Goal: Task Accomplishment & Management: Manage account settings

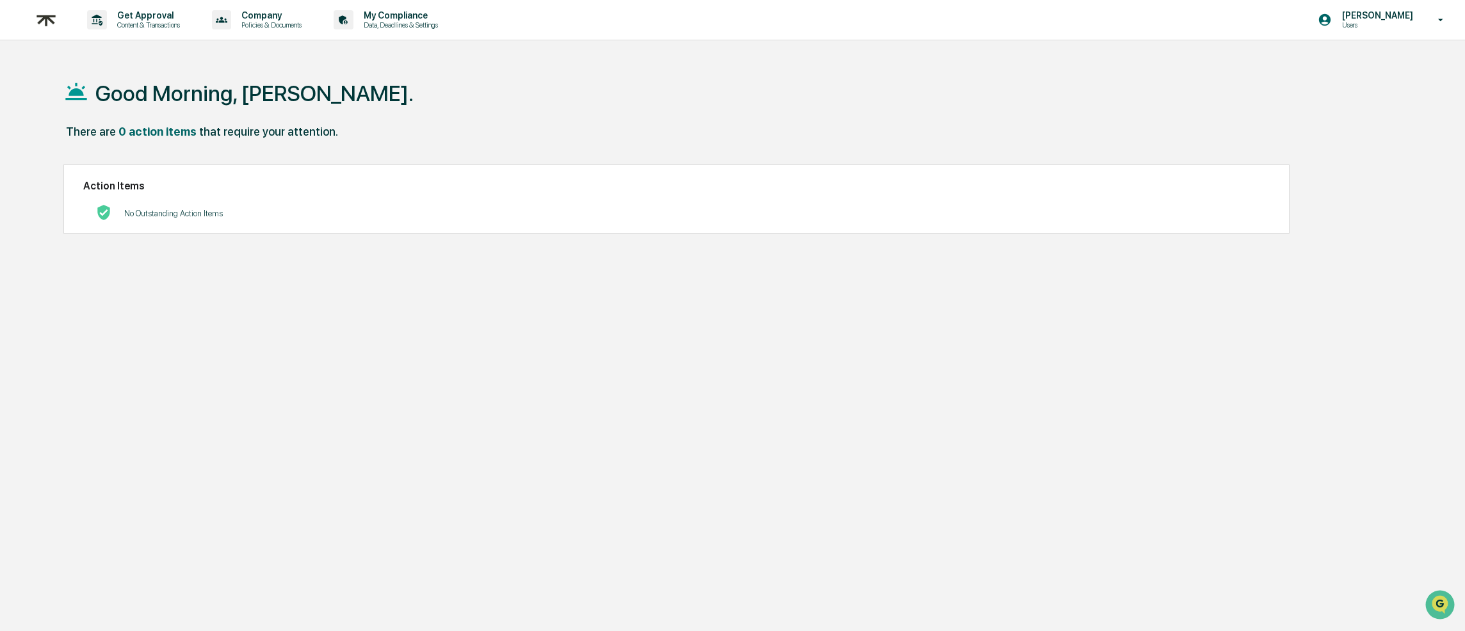
click at [43, 20] on img at bounding box center [46, 19] width 31 height 31
click at [295, 22] on p "Policies & Documents" at bounding box center [269, 24] width 77 height 9
click at [179, 24] on div at bounding box center [732, 315] width 1465 height 631
click at [153, 22] on p "Content & Transactions" at bounding box center [146, 24] width 79 height 9
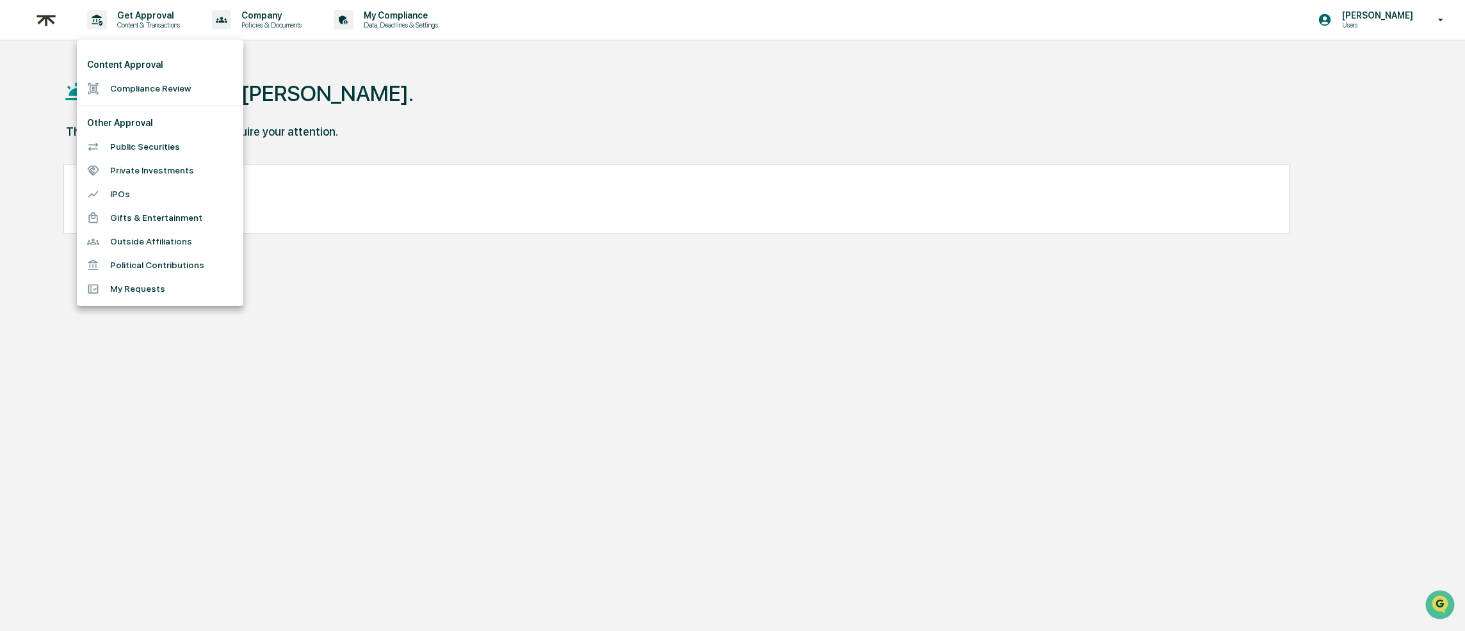
click at [137, 150] on li "Public Securities" at bounding box center [160, 147] width 166 height 24
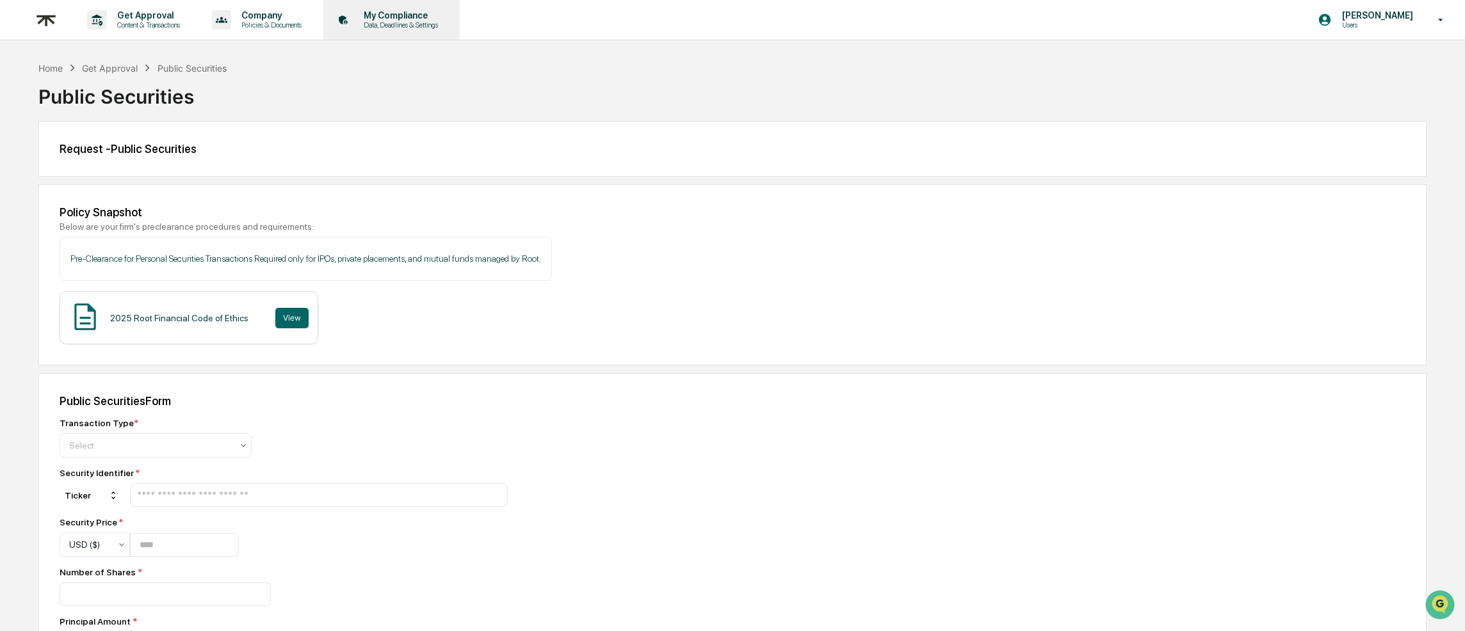
click at [419, 19] on p "My Compliance" at bounding box center [398, 15] width 91 height 10
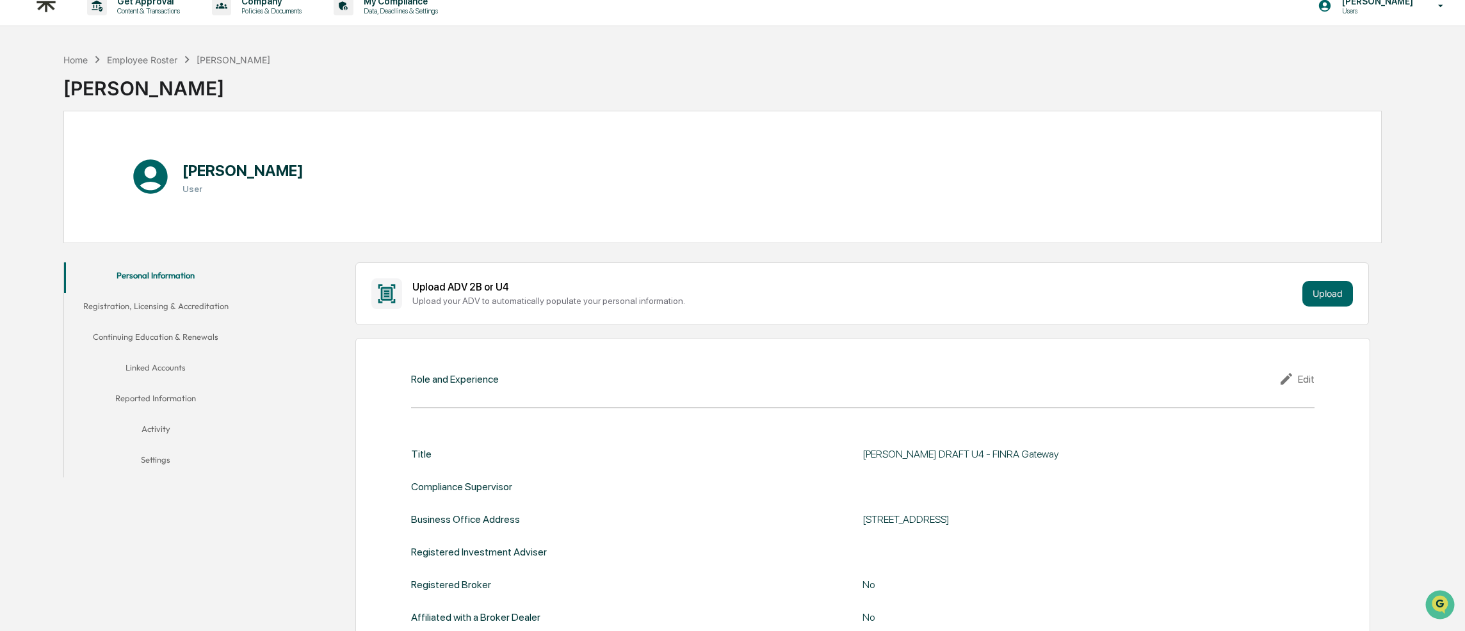
scroll to position [15, 0]
click at [168, 360] on button "Linked Accounts" at bounding box center [156, 368] width 184 height 31
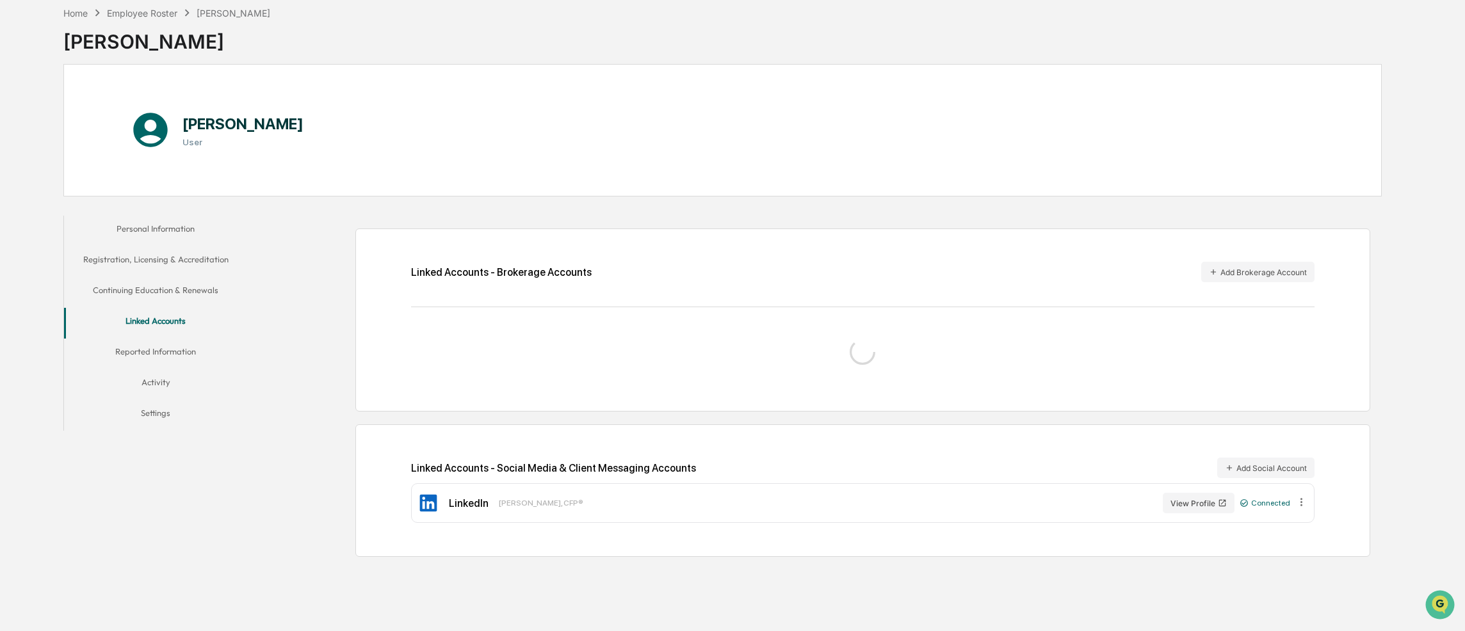
scroll to position [64, 0]
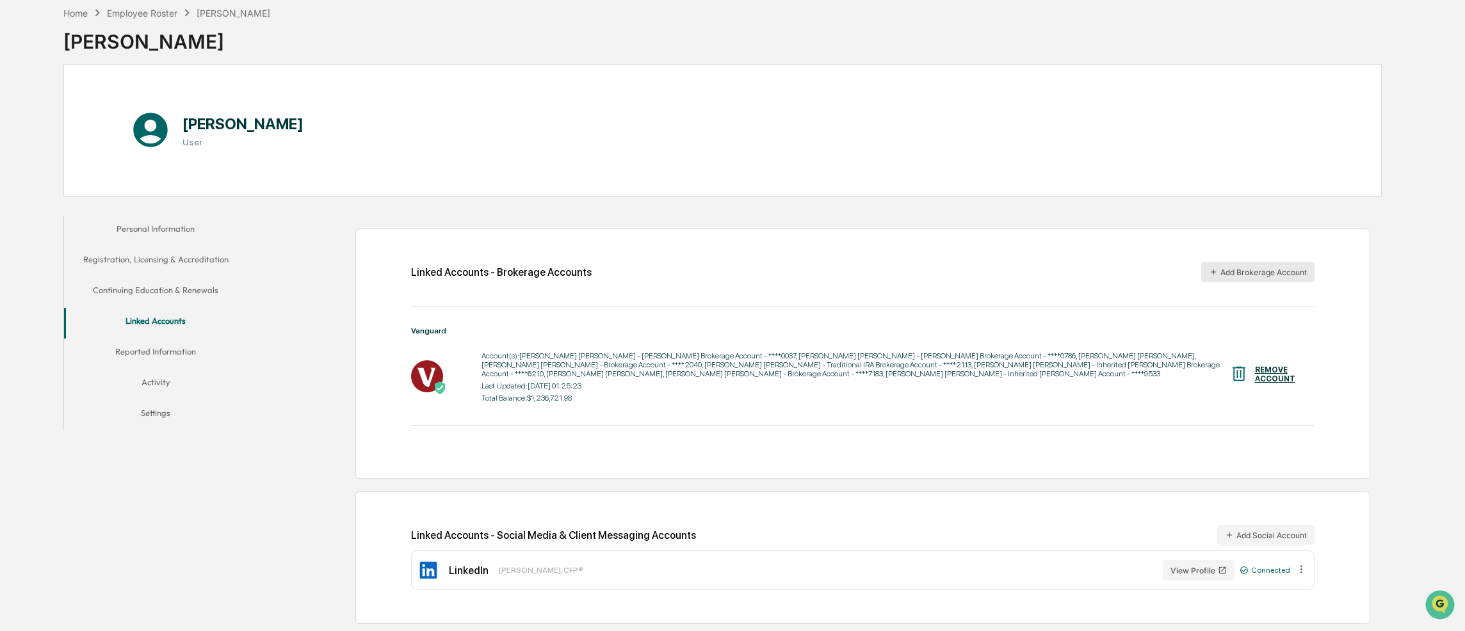
click at [1267, 270] on button "Add Brokerage Account" at bounding box center [1257, 272] width 113 height 20
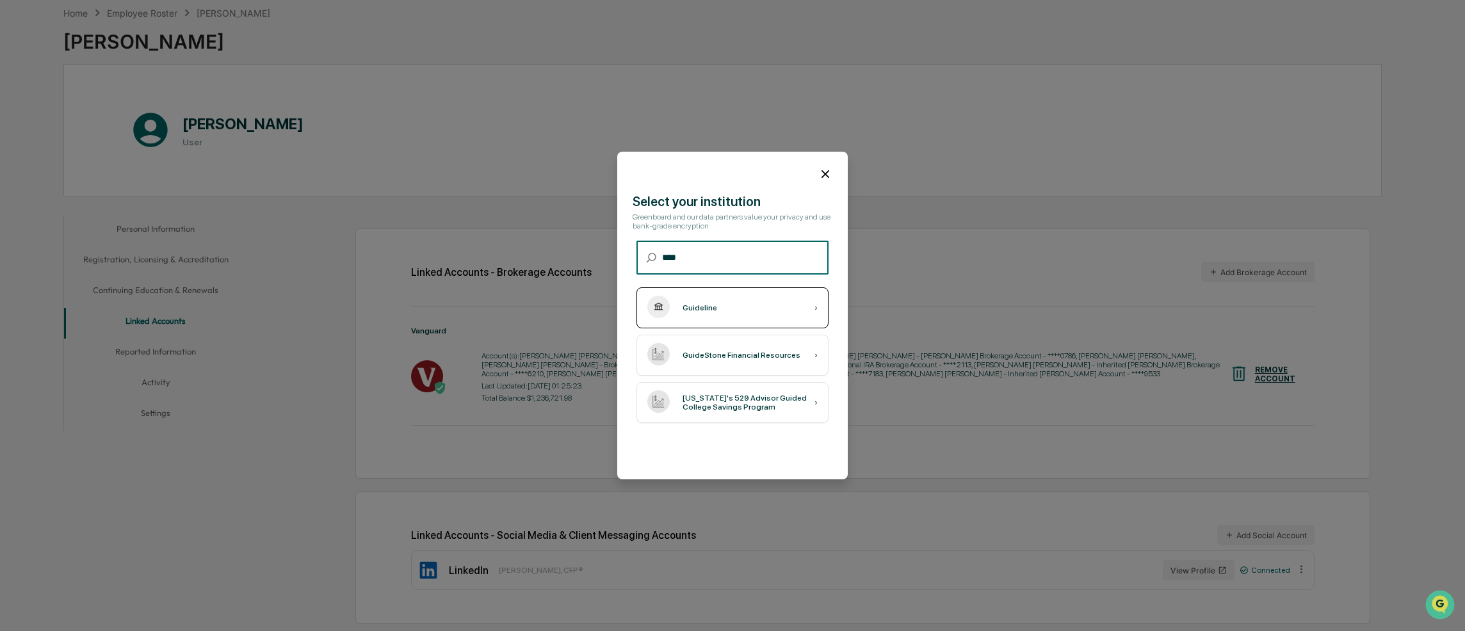
type input "****"
click at [734, 313] on div "Guideline ›" at bounding box center [732, 307] width 192 height 41
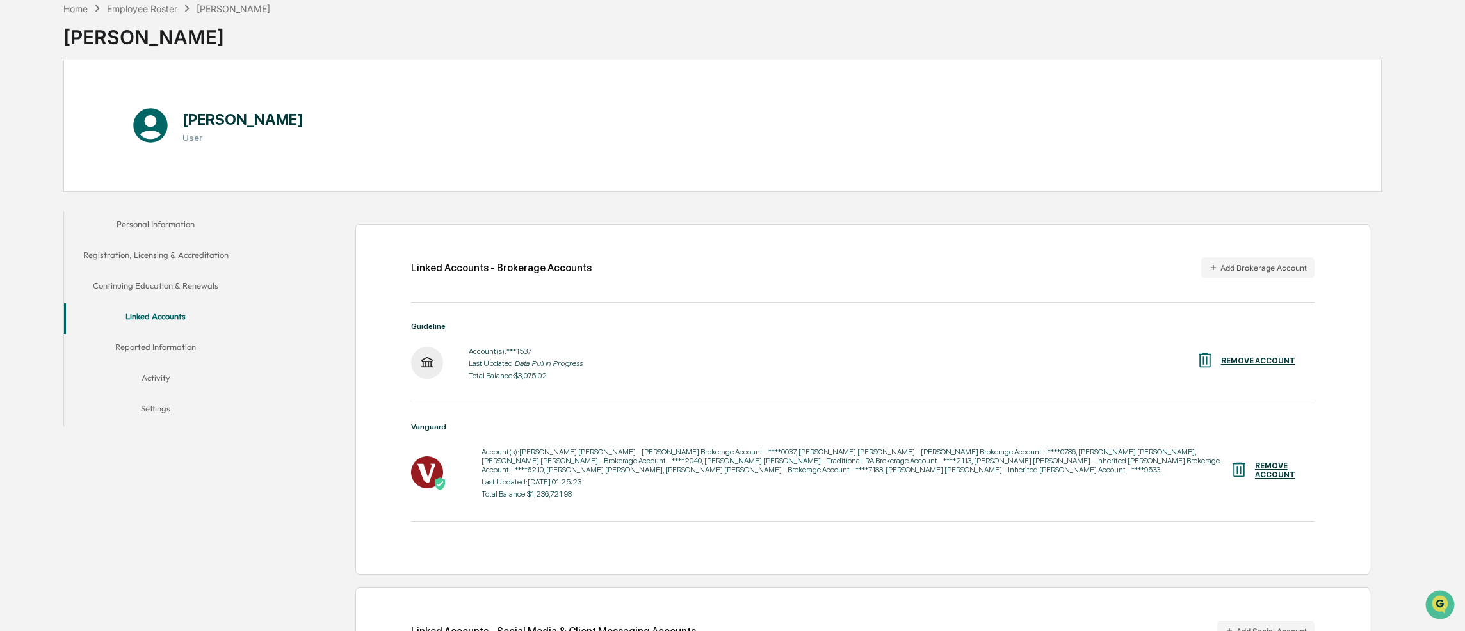
scroll to position [167, 0]
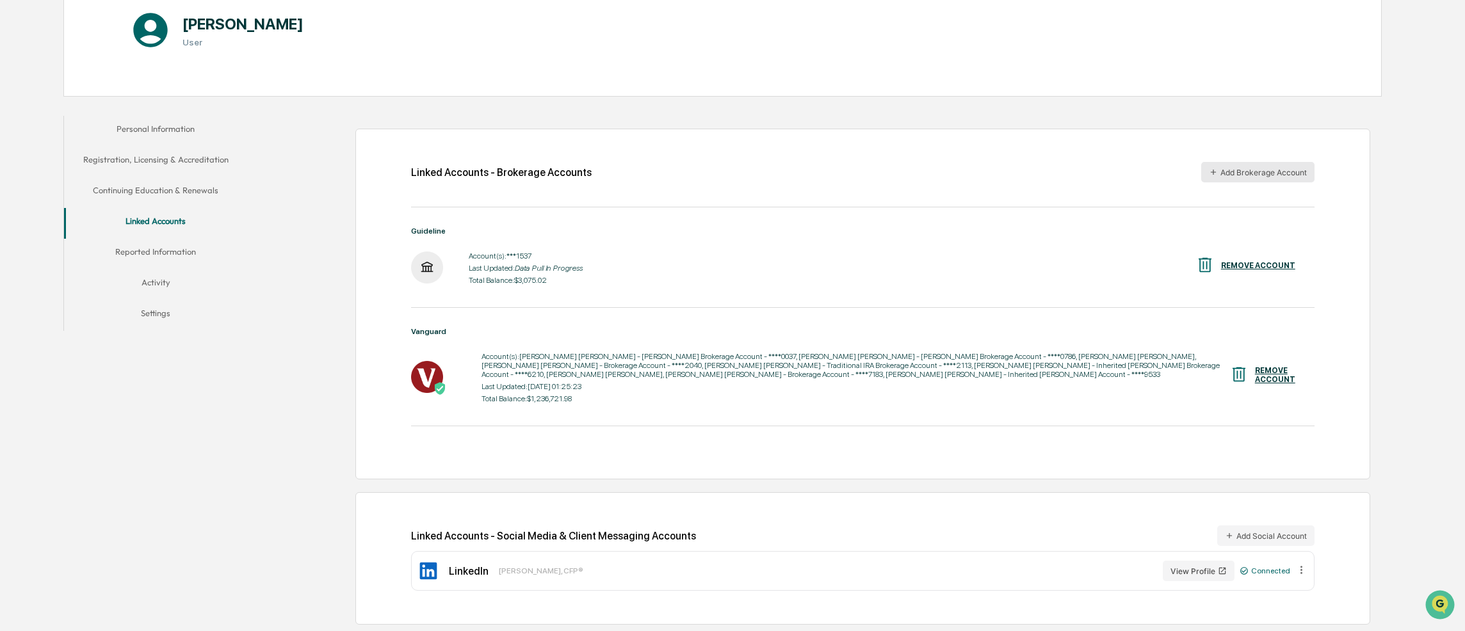
click at [1238, 165] on button "Add Brokerage Account" at bounding box center [1257, 172] width 113 height 20
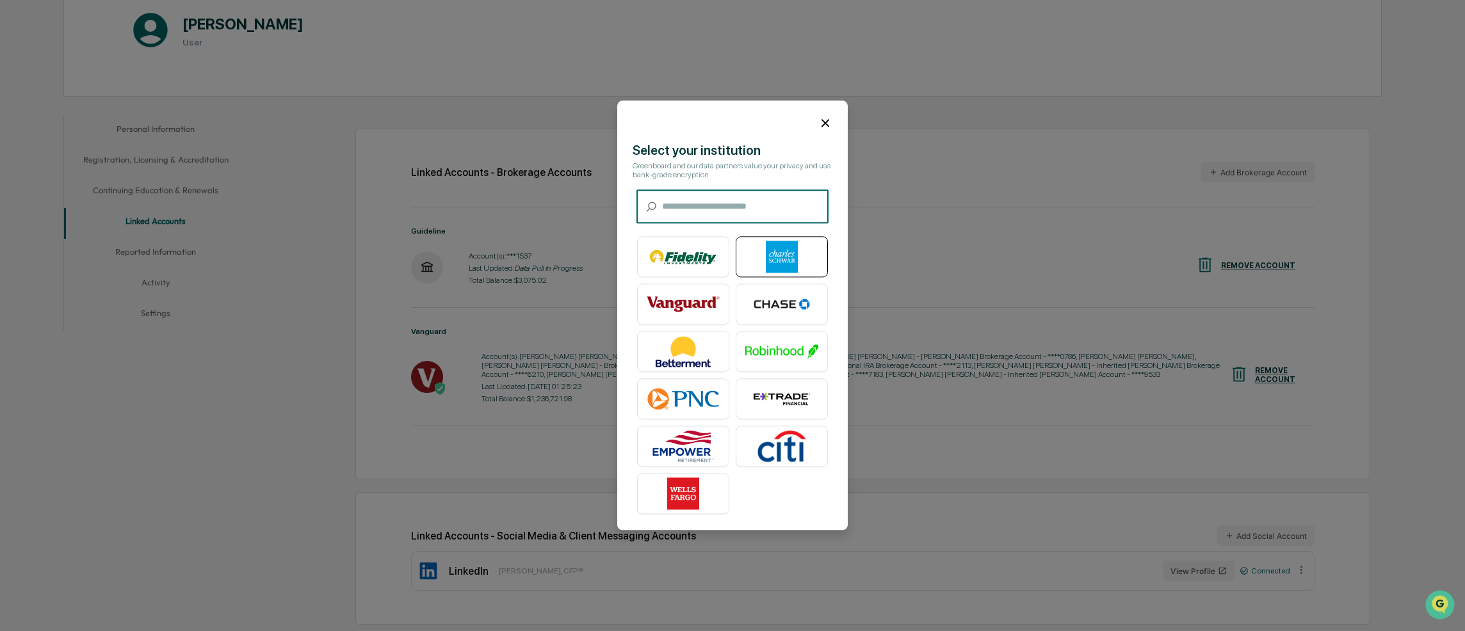
click at [781, 261] on img at bounding box center [781, 257] width 73 height 32
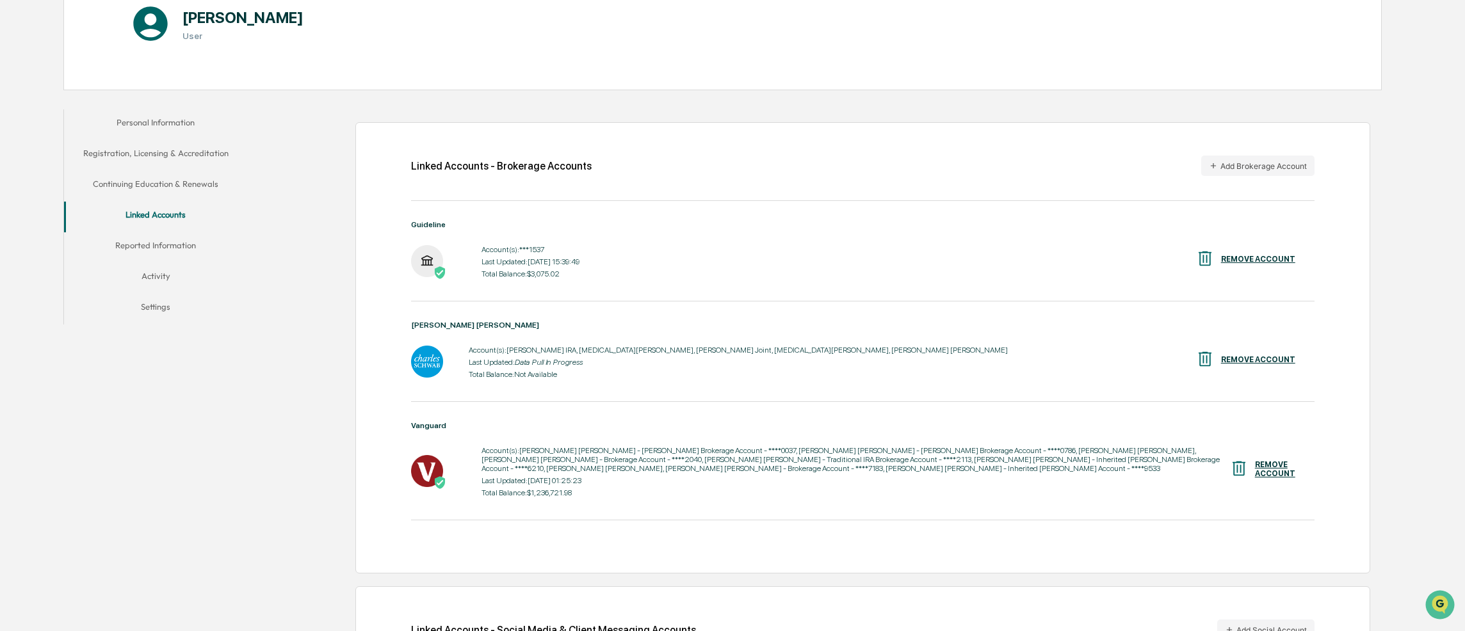
scroll to position [155, 0]
